Goal: Check status

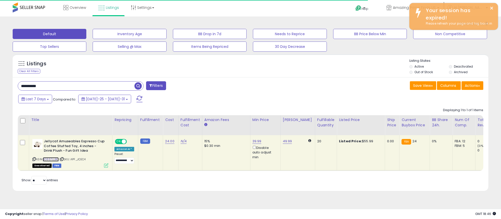
click at [55, 159] on link "B0867LLBK1" at bounding box center [51, 159] width 16 height 4
